Goal: Navigation & Orientation: Find specific page/section

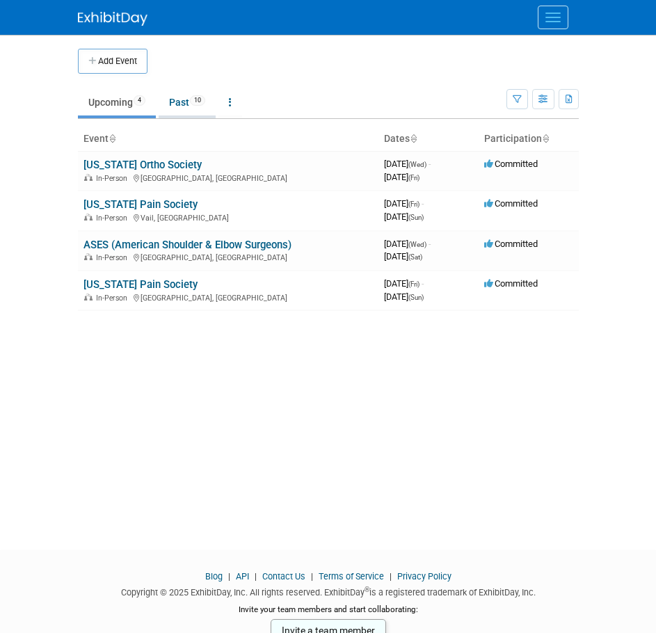
click at [175, 96] on link "Past 10" at bounding box center [187, 102] width 57 height 26
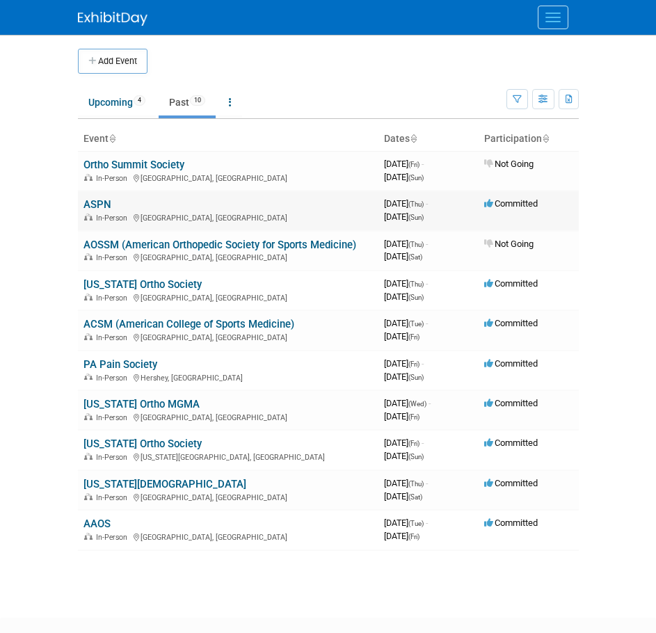
click at [93, 208] on link "ASPN" at bounding box center [98, 204] width 28 height 13
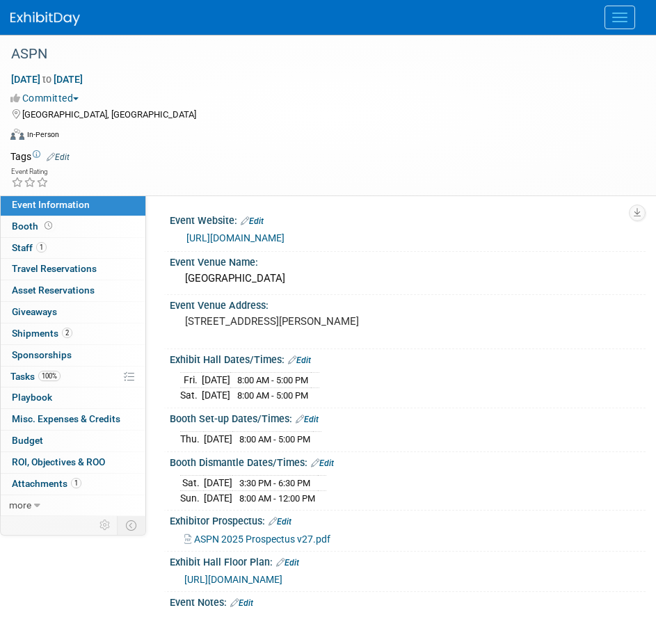
click at [23, 8] on link at bounding box center [53, 11] width 86 height 11
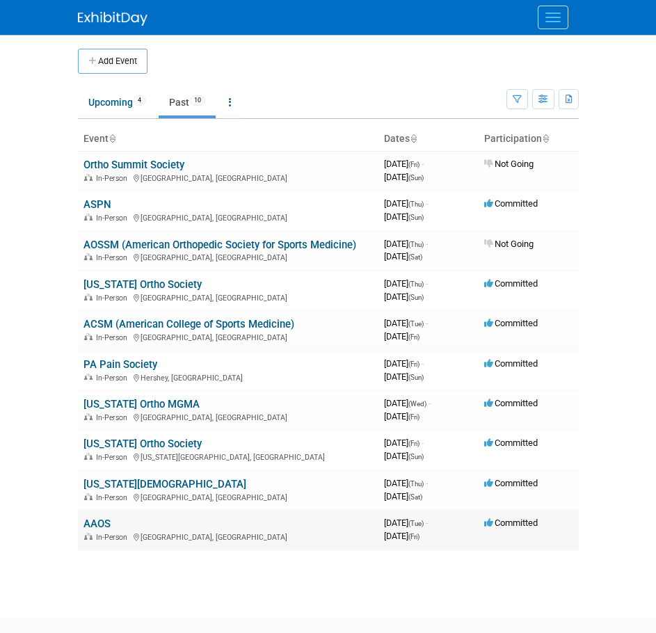
click at [104, 525] on link "AAOS" at bounding box center [97, 524] width 27 height 13
